Goal: Transaction & Acquisition: Purchase product/service

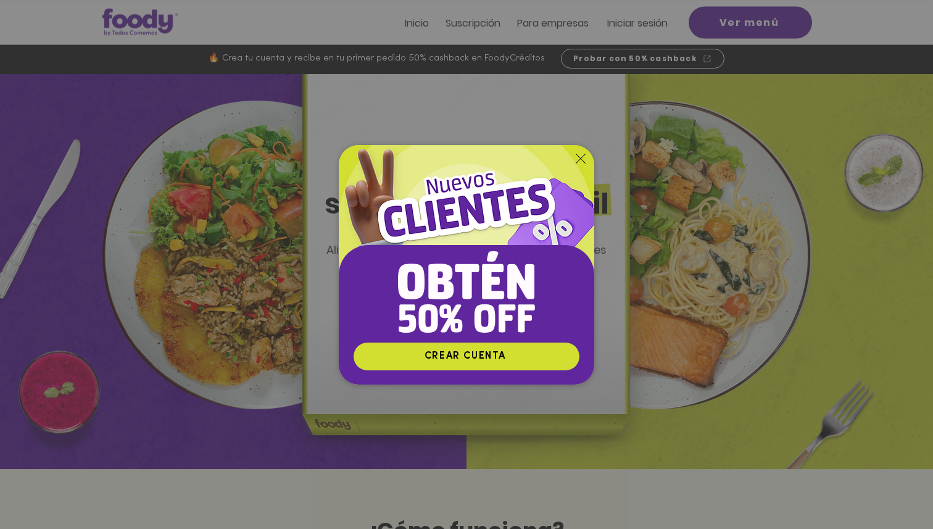
click at [686, 134] on div "Nuevos suscriptores 50% off" at bounding box center [466, 264] width 933 height 529
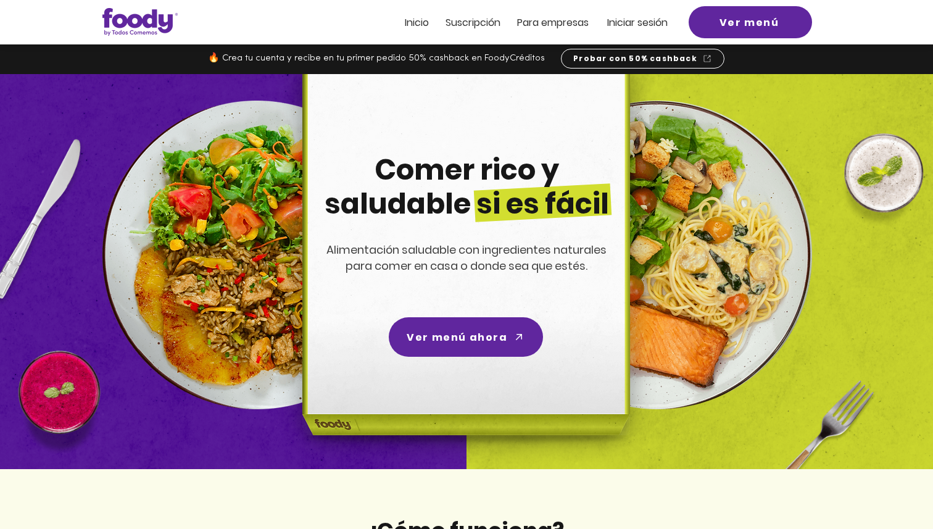
click at [139, 16] on img at bounding box center [139, 22] width 75 height 28
click at [416, 18] on span "Inicio" at bounding box center [417, 22] width 24 height 14
click at [621, 22] on span "Iniciar sesión" at bounding box center [637, 22] width 60 height 14
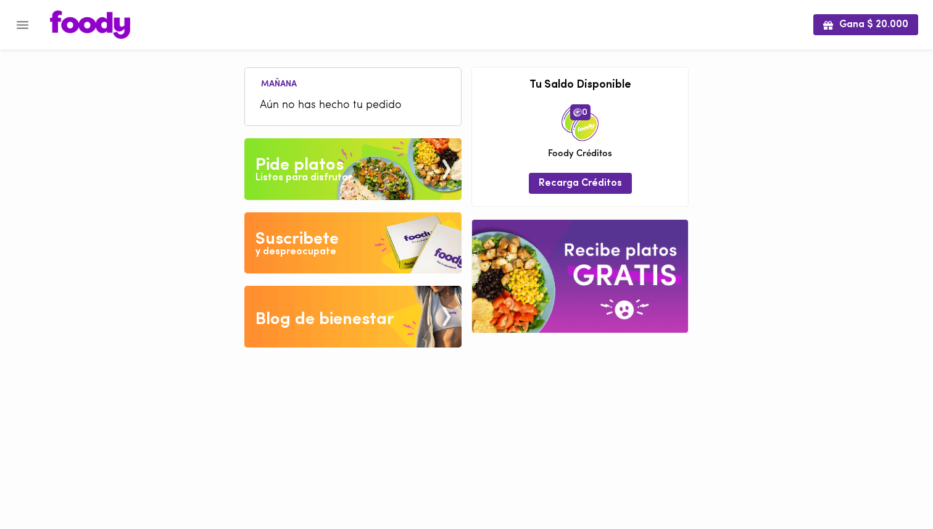
click at [336, 97] on span "Aún no has hecho tu pedido" at bounding box center [353, 105] width 186 height 17
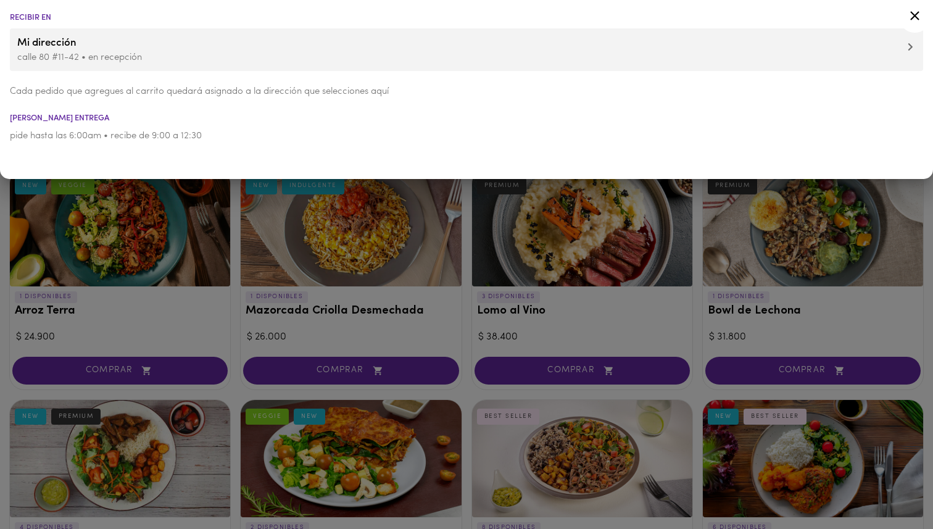
click at [468, 371] on div at bounding box center [466, 264] width 933 height 529
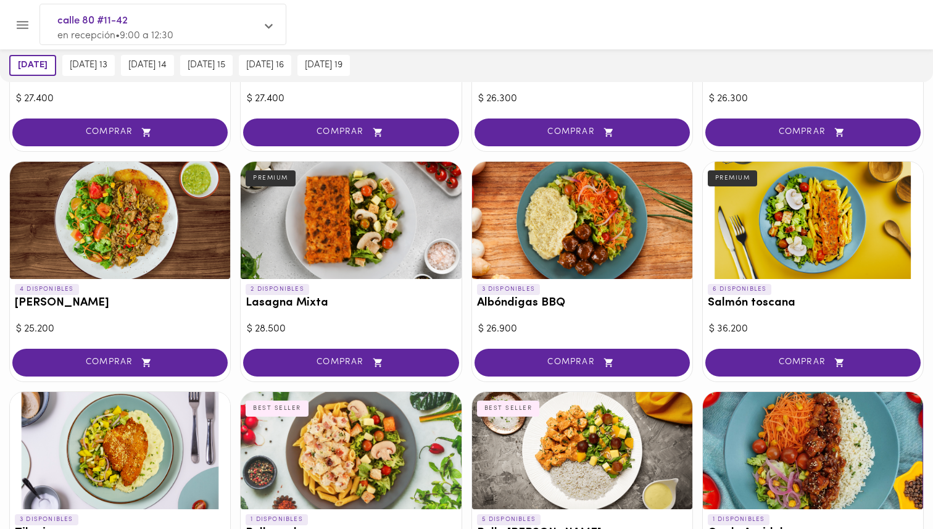
scroll to position [699, 0]
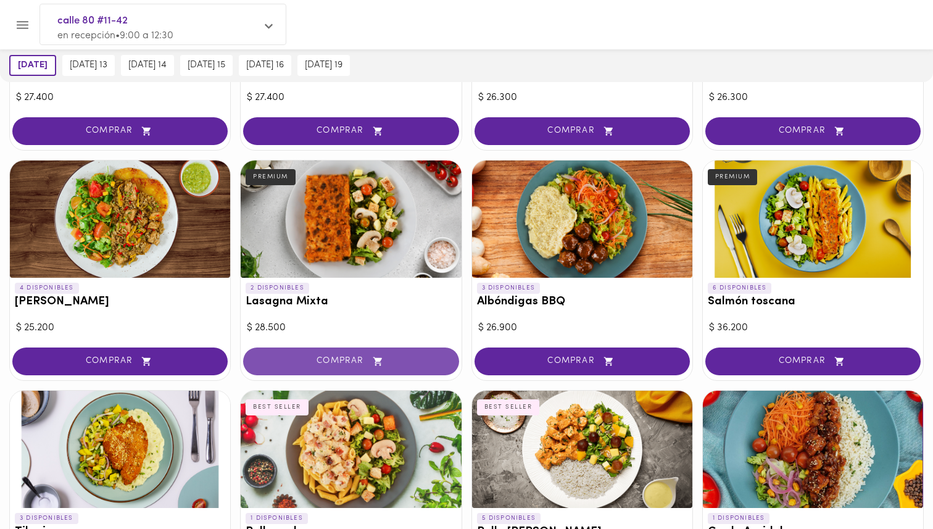
click at [389, 358] on span "COMPRAR" at bounding box center [350, 361] width 184 height 10
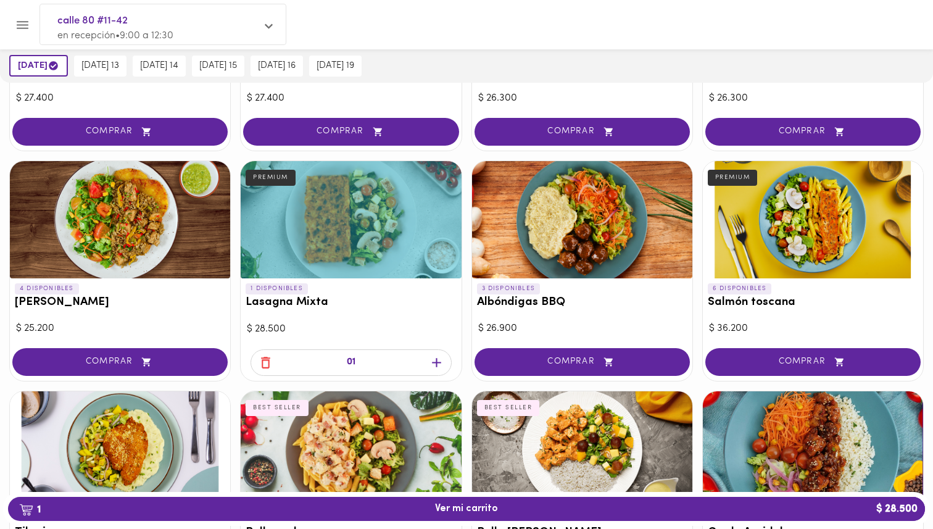
scroll to position [700, 0]
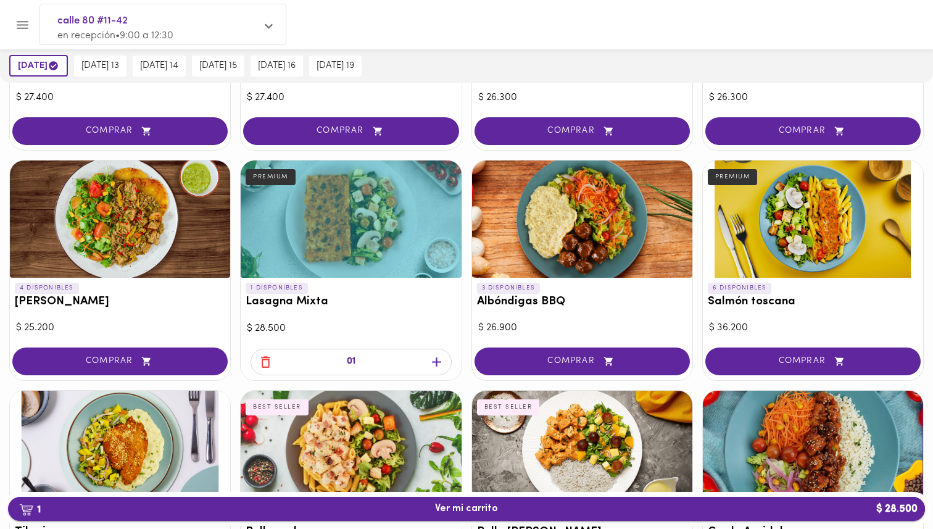
click at [538, 509] on span "1 Ver mi carrito $ 28.500" at bounding box center [466, 509] width 897 height 12
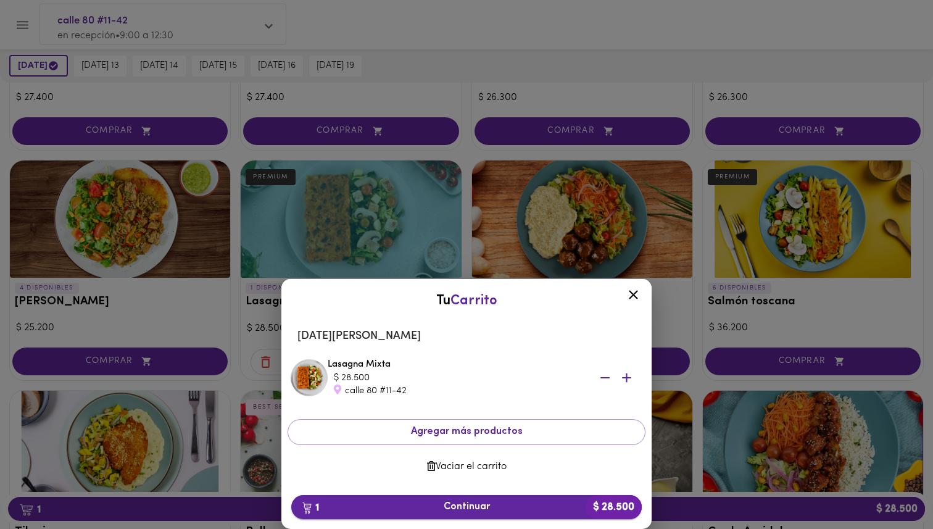
click at [516, 508] on span "1 Continuar $ 28.500" at bounding box center [466, 507] width 331 height 12
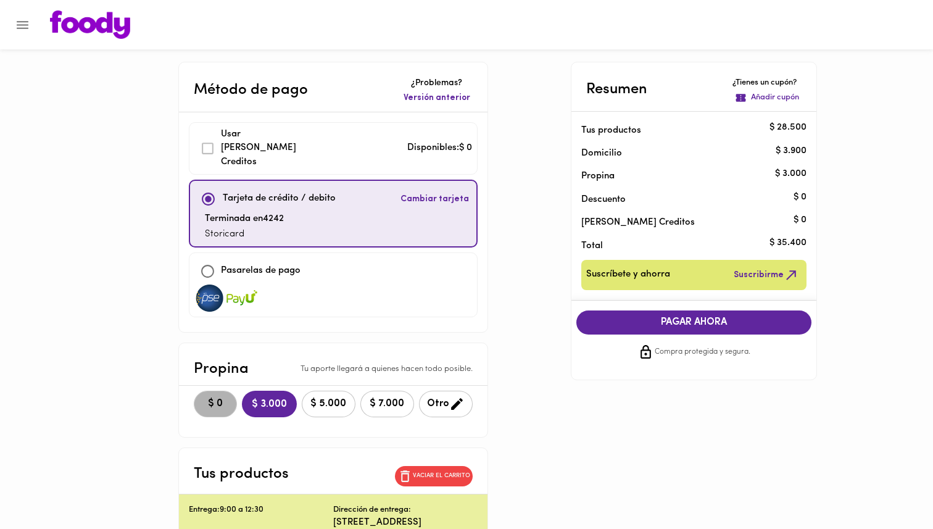
click at [211, 398] on span "$ 0" at bounding box center [215, 404] width 27 height 12
click at [696, 322] on span "PAGAR AHORA" at bounding box center [693, 322] width 211 height 12
